Goal: Task Accomplishment & Management: Complete application form

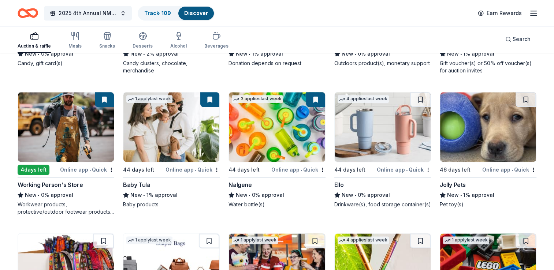
scroll to position [3672, 0]
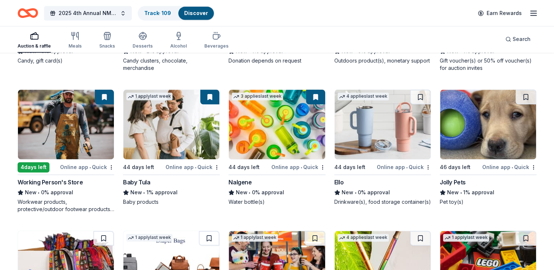
click at [374, 123] on img at bounding box center [383, 125] width 96 height 70
click at [485, 125] on img at bounding box center [489, 125] width 96 height 70
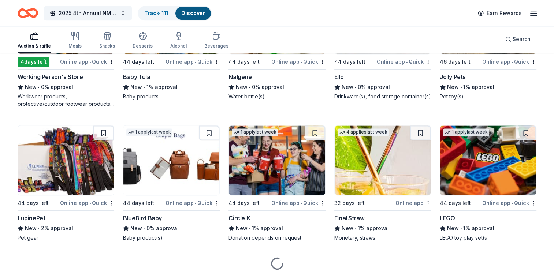
scroll to position [3789, 0]
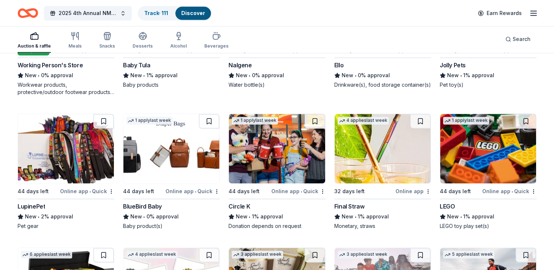
click at [73, 148] on img at bounding box center [66, 149] width 96 height 70
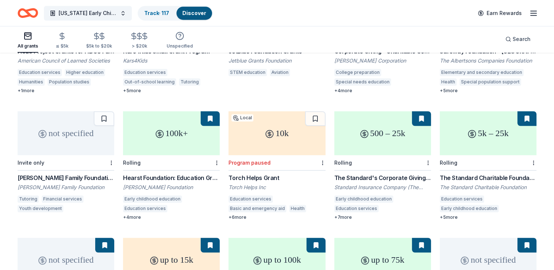
scroll to position [523, 0]
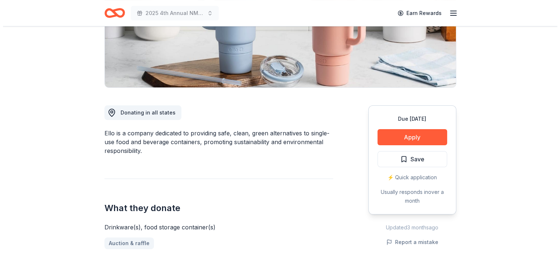
scroll to position [140, 0]
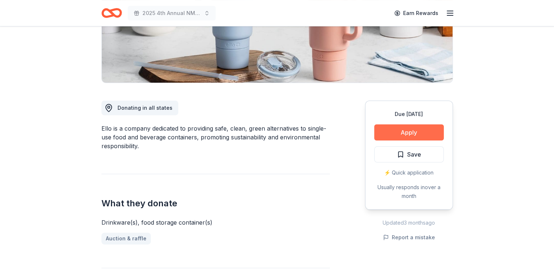
click at [398, 133] on button "Apply" at bounding box center [410, 133] width 70 height 16
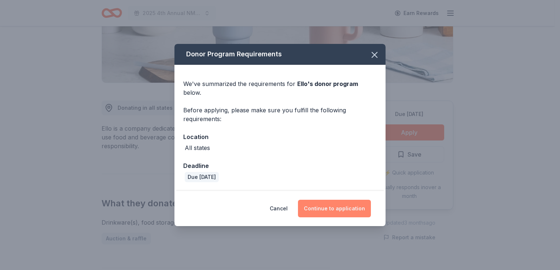
click at [336, 203] on button "Continue to application" at bounding box center [334, 209] width 73 height 18
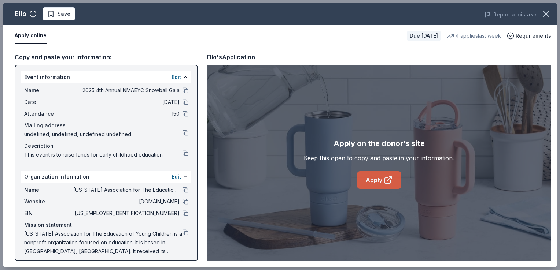
click at [380, 182] on link "Apply" at bounding box center [379, 181] width 44 height 18
click at [56, 16] on span "Save" at bounding box center [58, 14] width 23 height 9
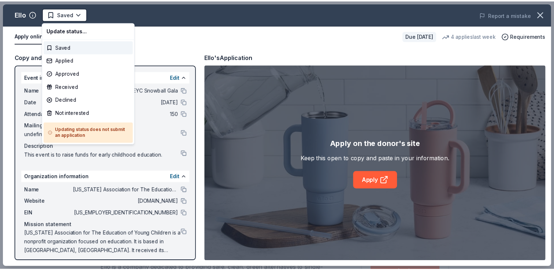
scroll to position [0, 0]
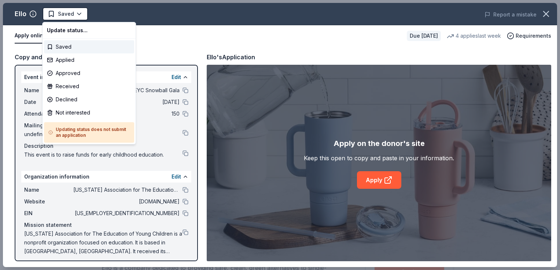
click at [56, 16] on html "2025 4th Annual NMAEYC Snowball Gala Saved Apply Due in 44 days Share Ello New …" at bounding box center [280, 135] width 560 height 270
click at [54, 61] on div "Applied" at bounding box center [89, 60] width 90 height 13
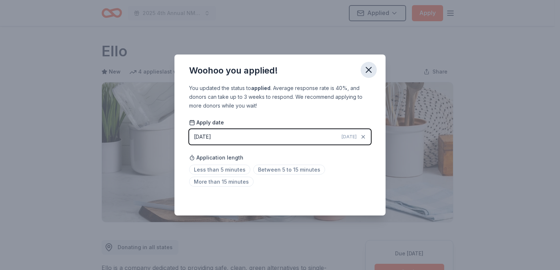
click at [369, 72] on icon "button" at bounding box center [369, 70] width 10 height 10
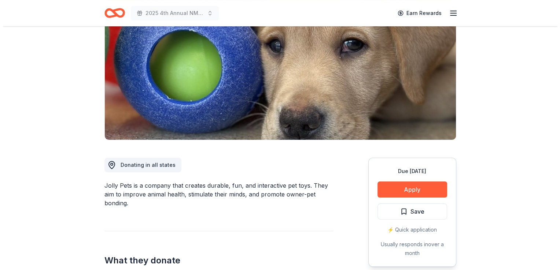
scroll to position [147, 0]
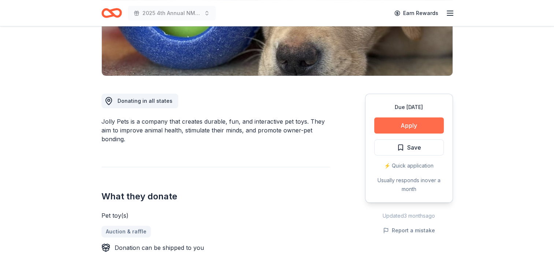
click at [399, 128] on button "Apply" at bounding box center [410, 126] width 70 height 16
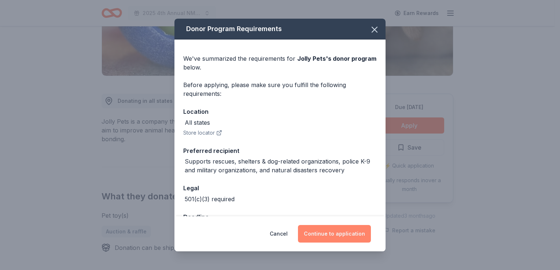
click at [325, 235] on button "Continue to application" at bounding box center [334, 234] width 73 height 18
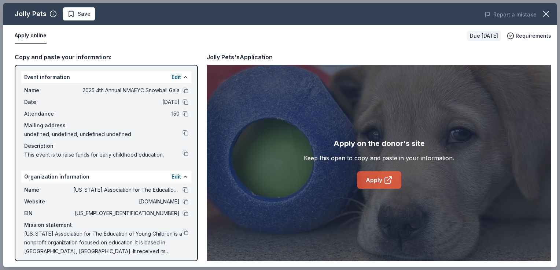
click at [378, 177] on link "Apply" at bounding box center [379, 181] width 44 height 18
click at [82, 17] on span "Save" at bounding box center [84, 14] width 13 height 9
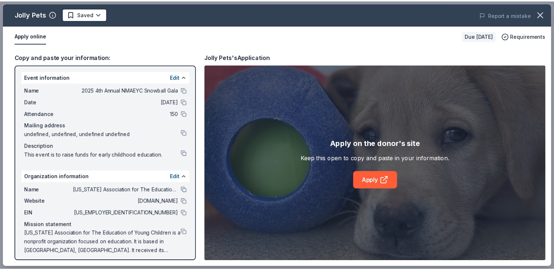
scroll to position [0, 0]
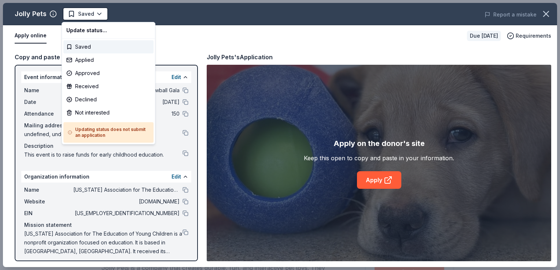
click at [82, 17] on html "2025 4th Annual NMAEYC Snowball Gala Saved Apply Due in 46 days Share Jolly Pet…" at bounding box center [280, 135] width 560 height 270
click at [81, 58] on div "Applied" at bounding box center [108, 60] width 90 height 13
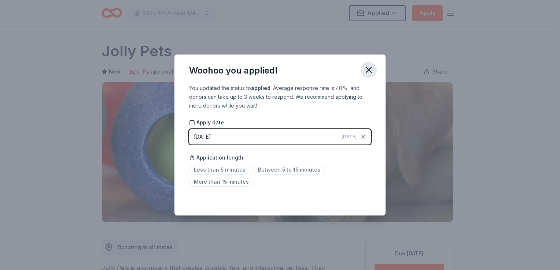
click at [370, 72] on icon "button" at bounding box center [368, 69] width 5 height 5
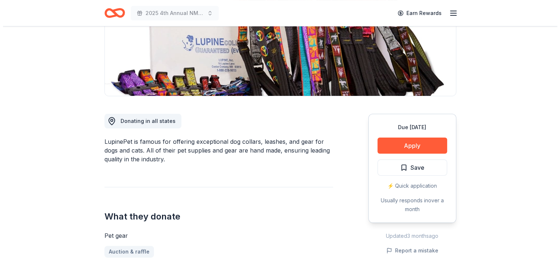
scroll to position [136, 0]
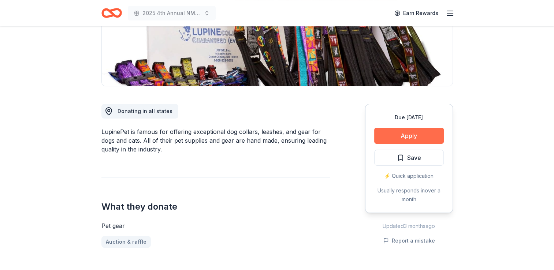
click at [400, 137] on button "Apply" at bounding box center [410, 136] width 70 height 16
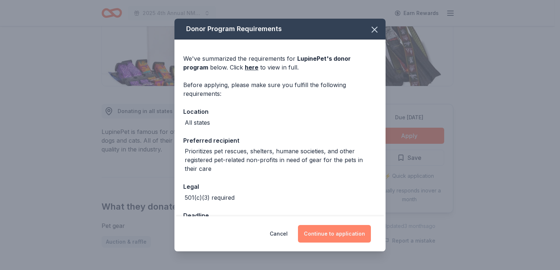
click at [326, 232] on button "Continue to application" at bounding box center [334, 234] width 73 height 18
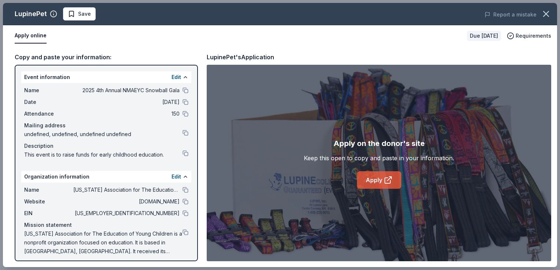
click at [371, 181] on link "Apply" at bounding box center [379, 181] width 44 height 18
click at [81, 19] on button "Save" at bounding box center [79, 13] width 33 height 13
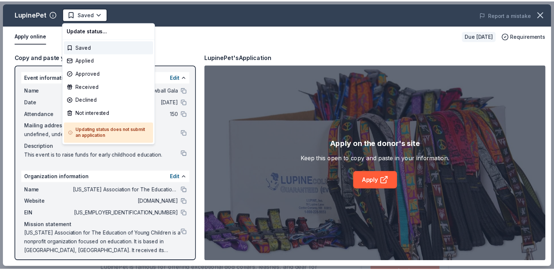
scroll to position [0, 0]
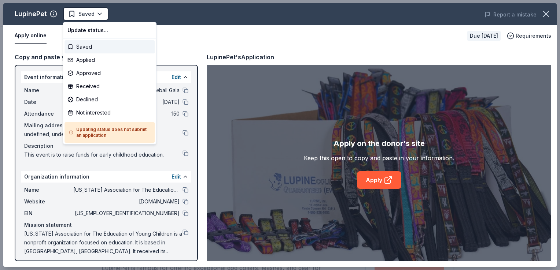
click at [81, 19] on html "2025 4th Annual NMAEYC Snowball Gala Saved Apply Due [DATE] Share LupinePet New…" at bounding box center [280, 135] width 560 height 270
click at [82, 58] on div "Applied" at bounding box center [110, 60] width 90 height 13
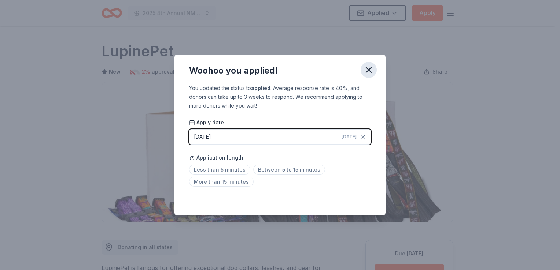
click at [368, 69] on icon "button" at bounding box center [368, 69] width 5 height 5
